Goal: Find specific page/section: Find specific page/section

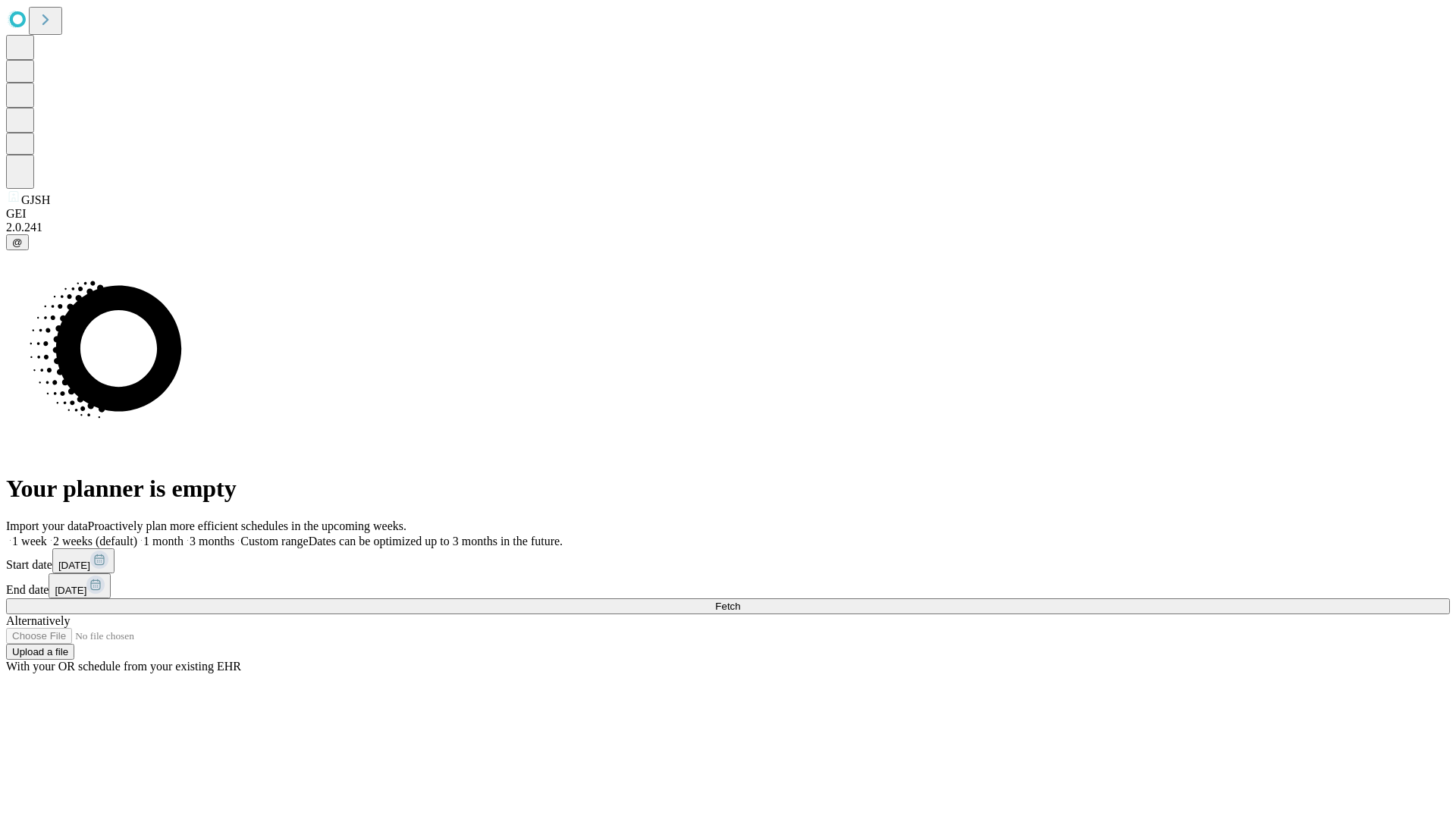
click at [740, 601] on span "Fetch" at bounding box center [728, 607] width 25 height 12
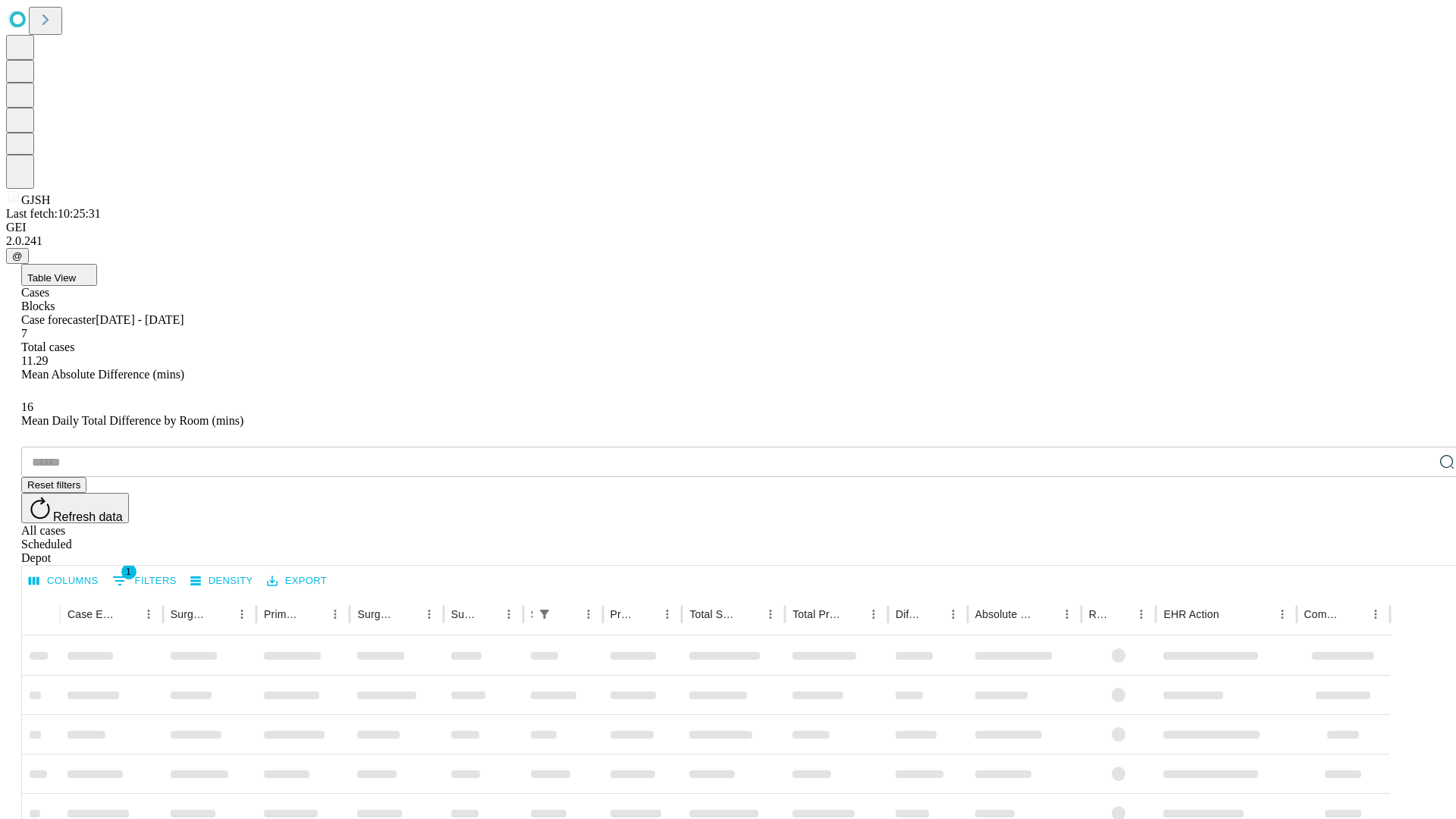
click at [1417, 551] on div "Depot" at bounding box center [743, 558] width 1444 height 14
